Goal: Obtain resource: Download file/media

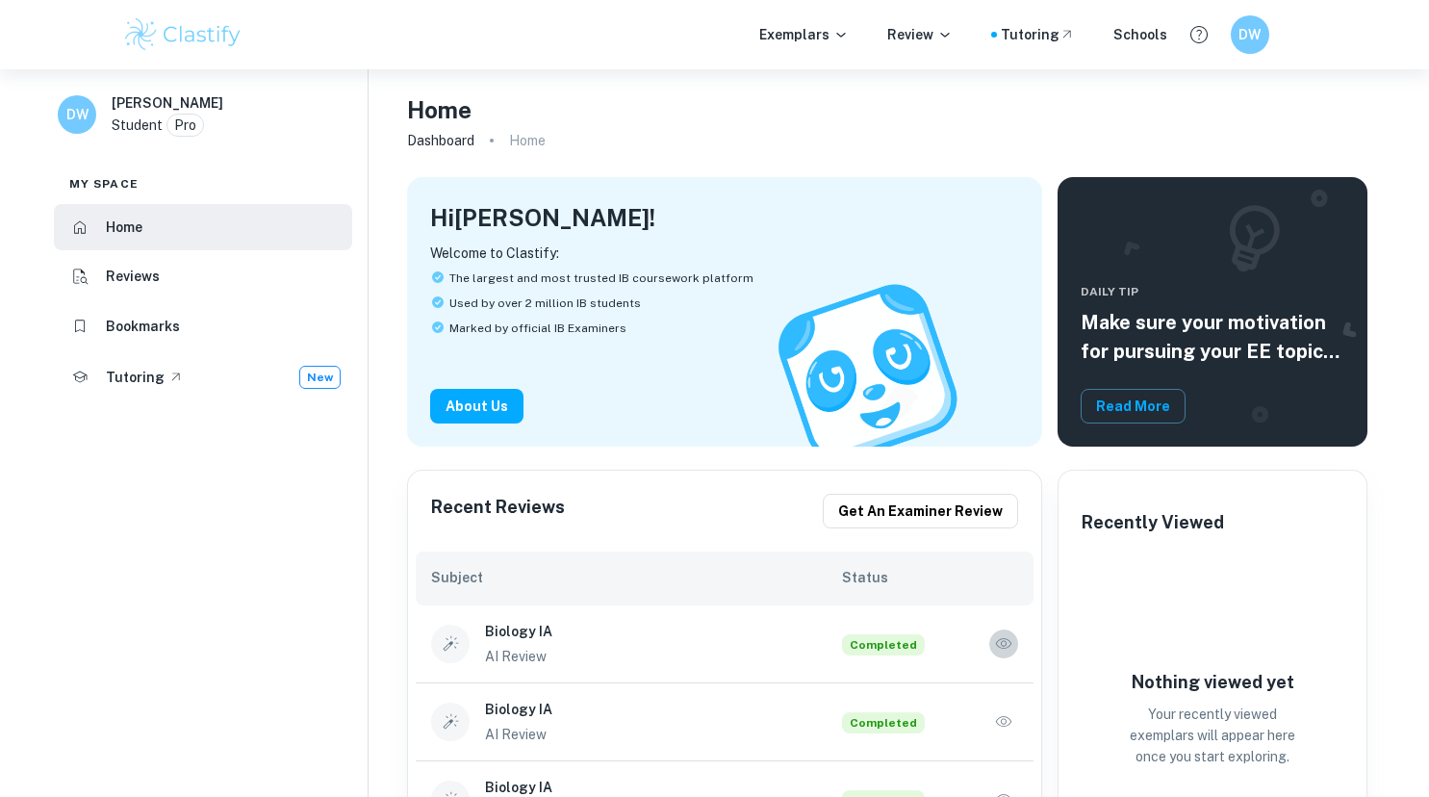
click at [1008, 642] on icon "button" at bounding box center [1003, 643] width 19 height 19
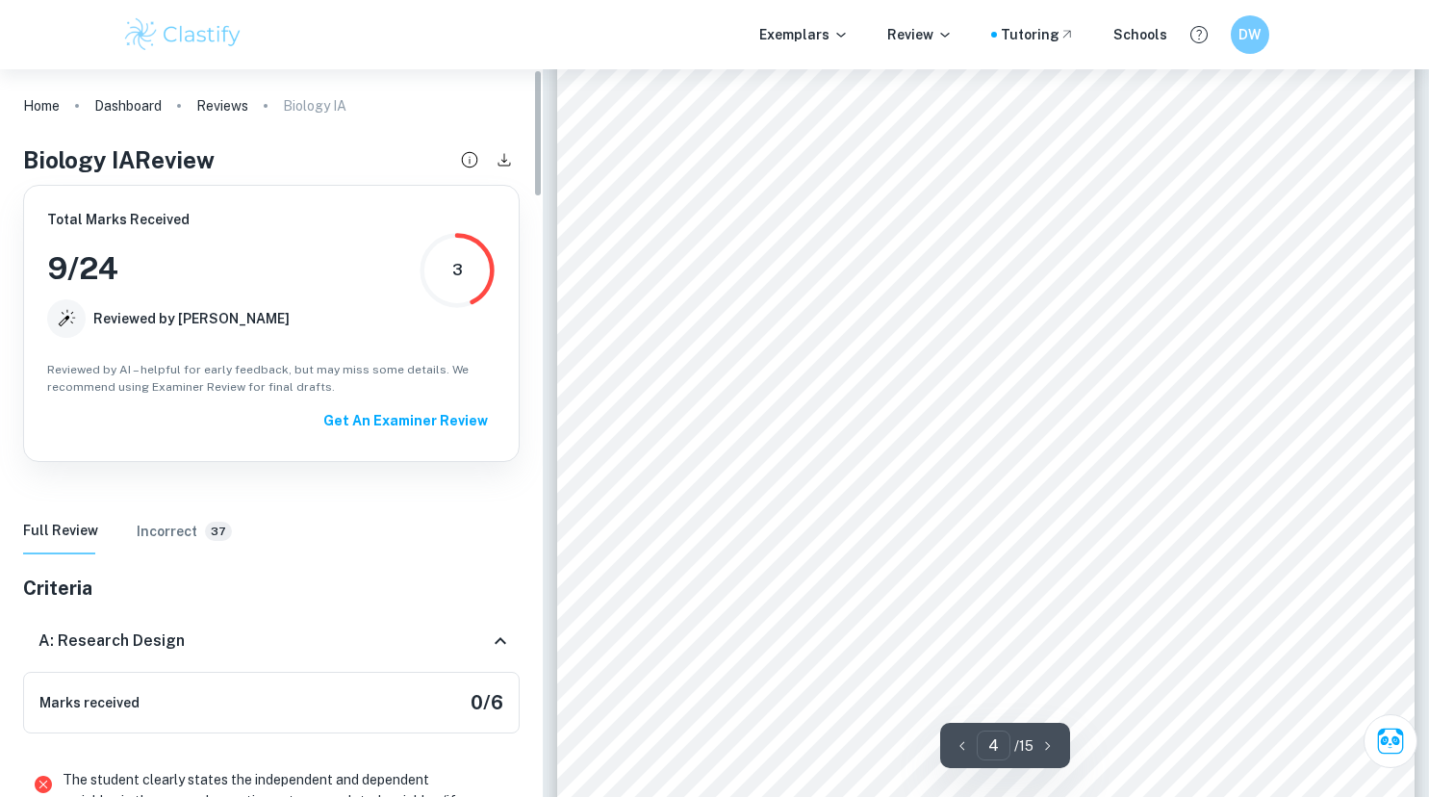
type input "3"
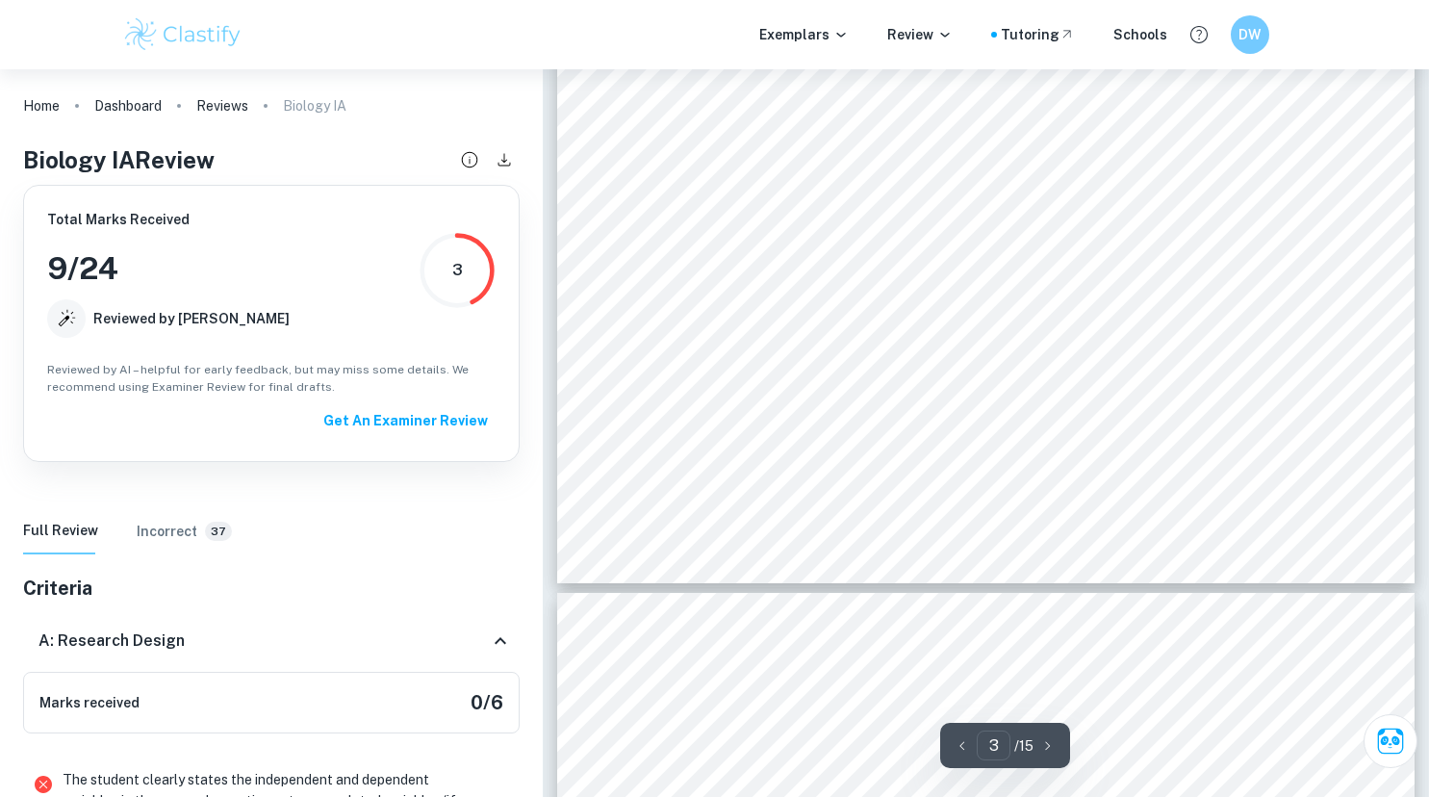
scroll to position [2598, 0]
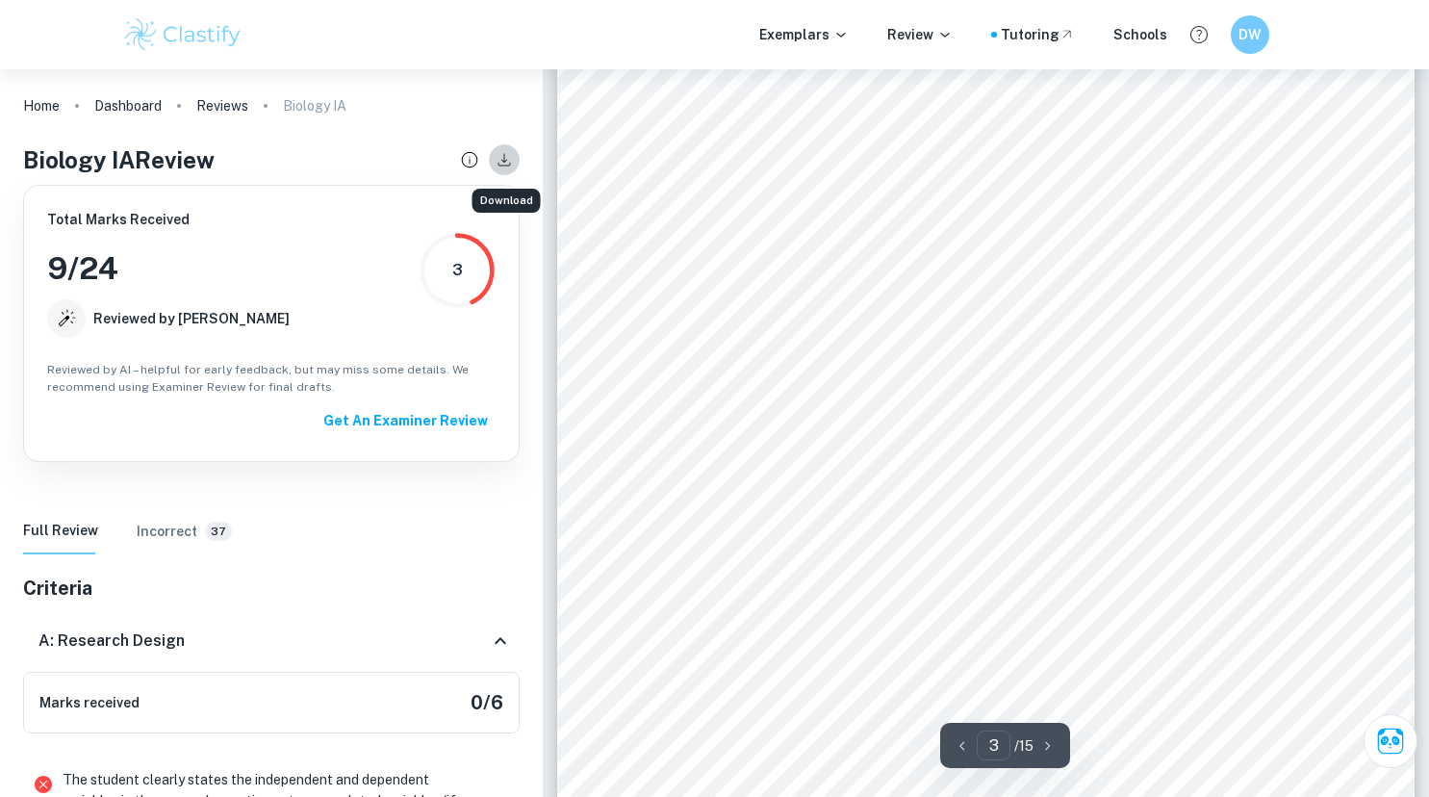
click at [511, 160] on icon "Download" at bounding box center [504, 159] width 21 height 21
